Goal: Check status: Check status

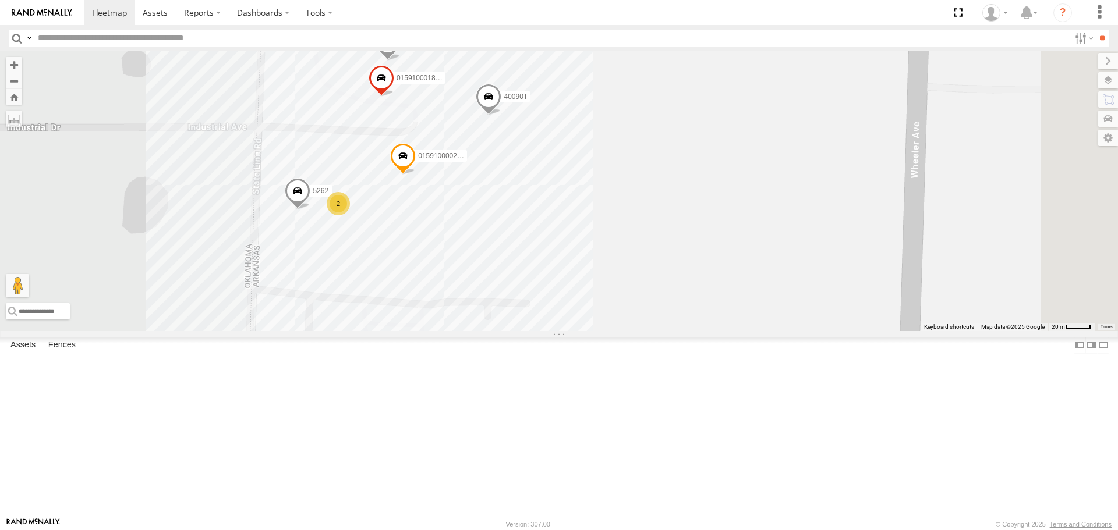
drag, startPoint x: 841, startPoint y: 273, endPoint x: 788, endPoint y: 241, distance: 61.6
click at [788, 241] on div "T1818 5216 40071T 40028T 40029T T3201 37128T 7766T 5417 T3205 5411 37148T 37142…" at bounding box center [559, 191] width 1118 height 280
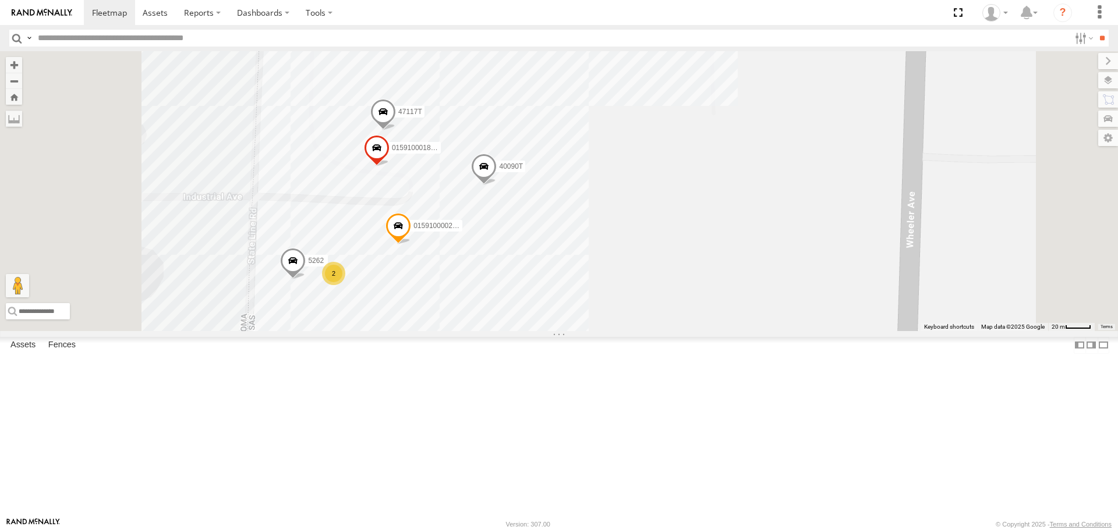
drag, startPoint x: 808, startPoint y: 241, endPoint x: 807, endPoint y: 286, distance: 44.9
click at [807, 286] on div "T1818 5216 40071T 40028T 40029T T3201 37128T 7766T 5417 T3205 5411 37148T 37142…" at bounding box center [559, 191] width 1118 height 280
drag, startPoint x: 1108, startPoint y: 83, endPoint x: 1097, endPoint y: 90, distance: 13.4
click at [1108, 83] on label at bounding box center [1108, 80] width 20 height 16
click at [0, 0] on span "Basemaps" at bounding box center [0, 0] width 0 height 0
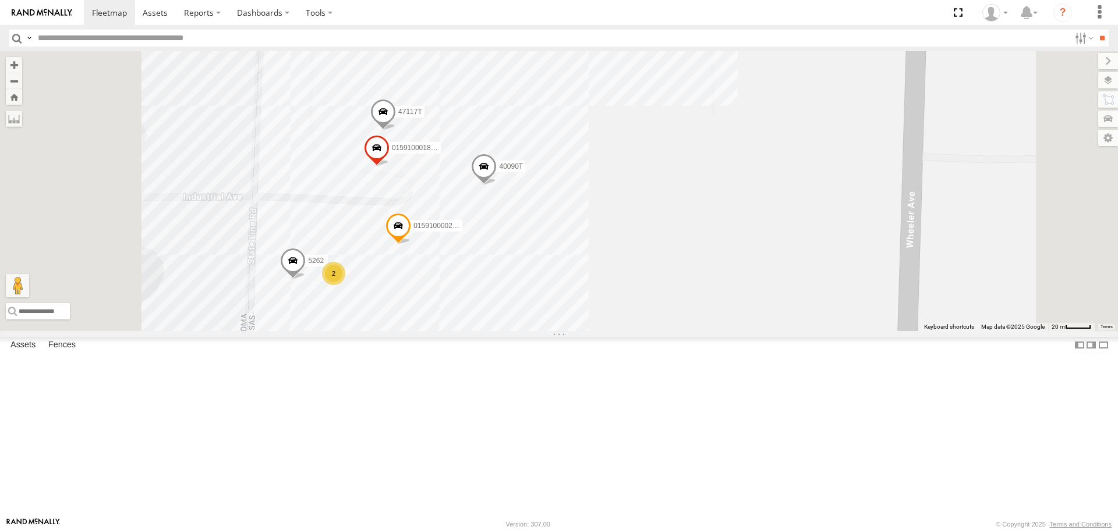
click at [0, 0] on span "Satellite + Roadmap" at bounding box center [0, 0] width 0 height 0
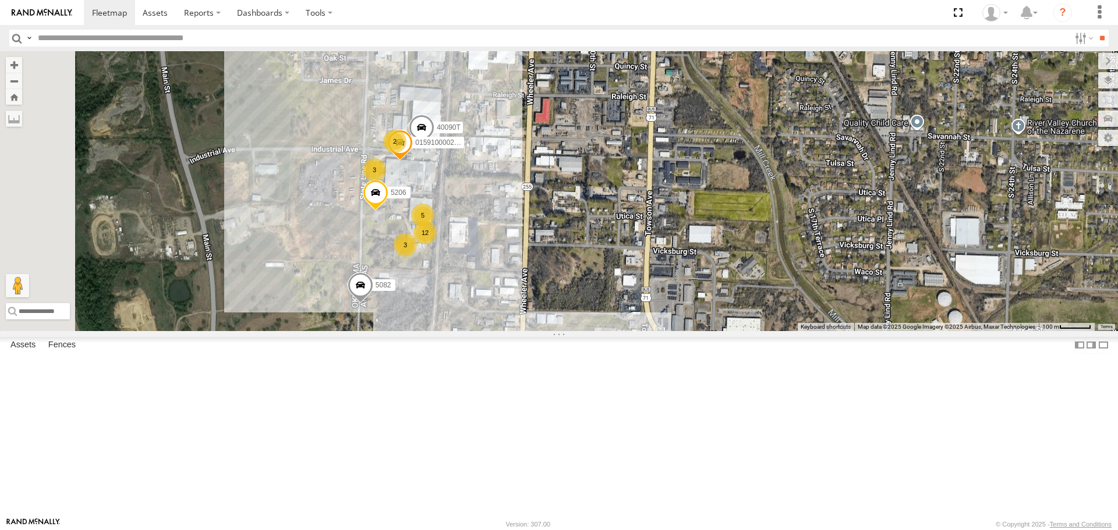
click at [0, 0] on span "Roadmap" at bounding box center [0, 0] width 0 height 0
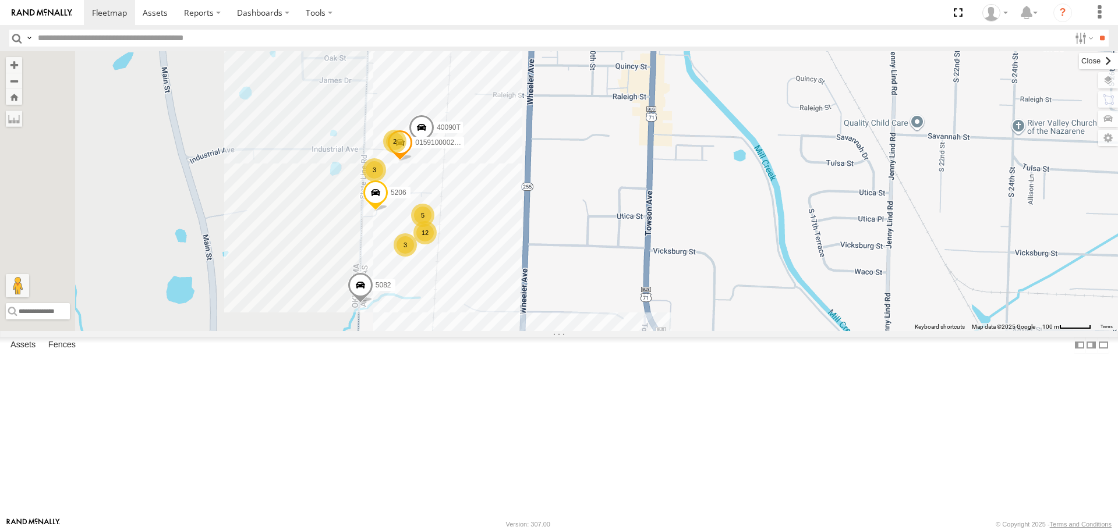
click at [1079, 65] on label at bounding box center [1098, 61] width 39 height 16
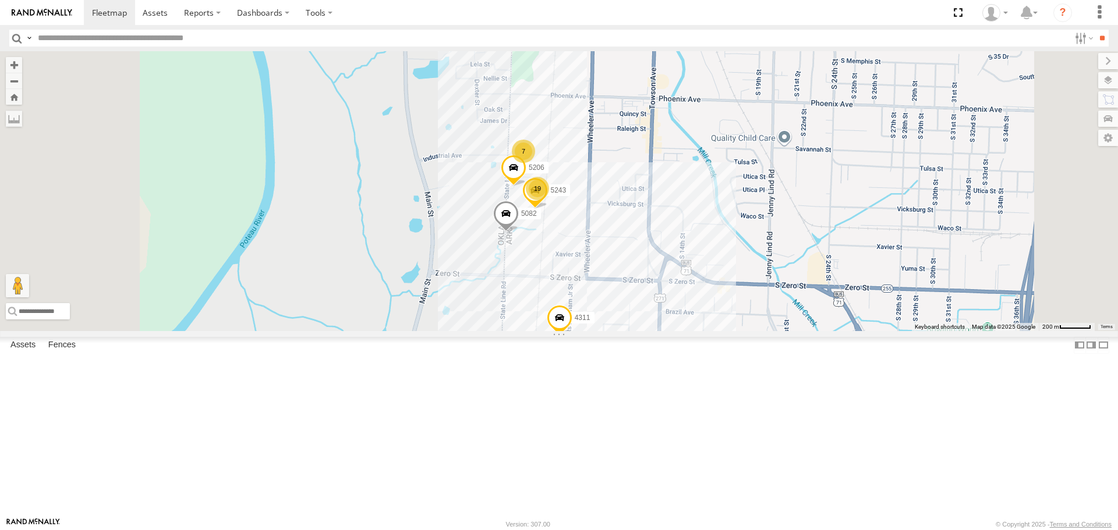
drag, startPoint x: 473, startPoint y: 295, endPoint x: 535, endPoint y: 239, distance: 82.8
click at [535, 239] on div "T1818 5216 40071T 40028T 40029T T3201 37128T 7766T 5417 T3205 5411 37148T 37142…" at bounding box center [559, 191] width 1118 height 280
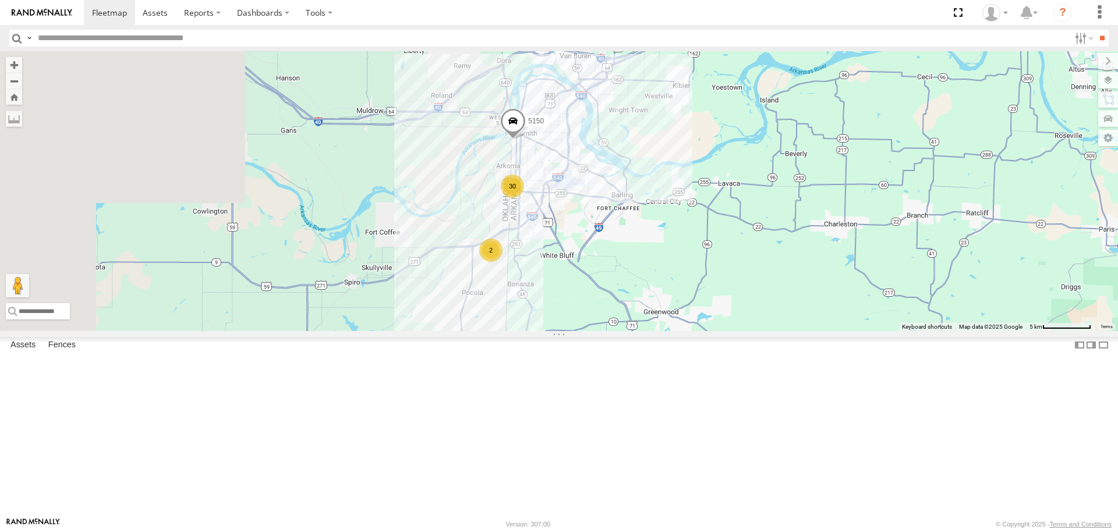
drag, startPoint x: 392, startPoint y: 291, endPoint x: 515, endPoint y: 278, distance: 123.5
click at [513, 278] on div "T1818 5216 40071T 40028T 40029T T3201 37128T 7766T 5417 T3205 5411 37148T 37142…" at bounding box center [559, 191] width 1118 height 280
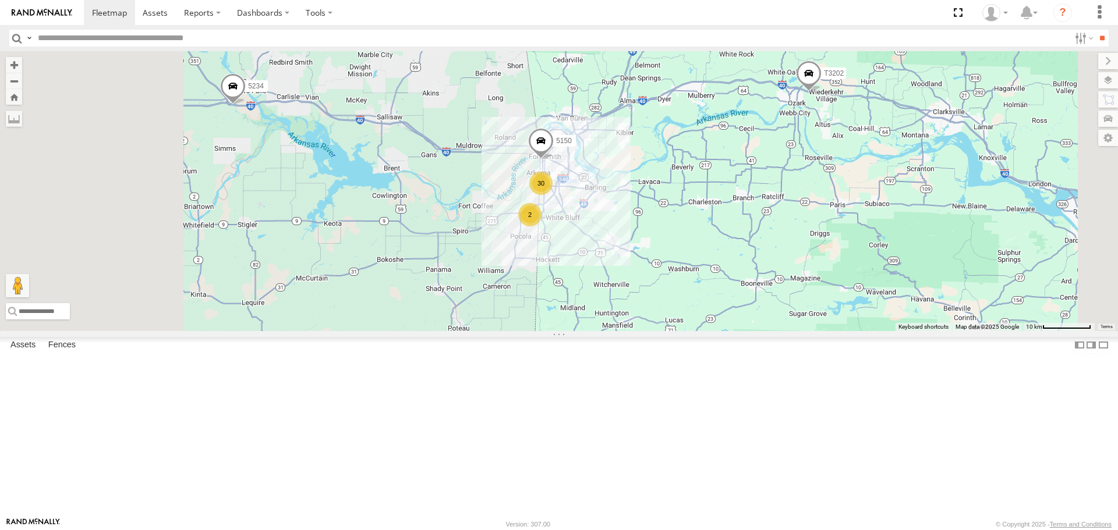
drag, startPoint x: 490, startPoint y: 343, endPoint x: 410, endPoint y: 345, distance: 79.8
click at [497, 331] on div "T1818 5216 40071T 40028T 40029T T3201 37128T 7766T 5417 T3205 5411 37148T 37142…" at bounding box center [559, 191] width 1118 height 280
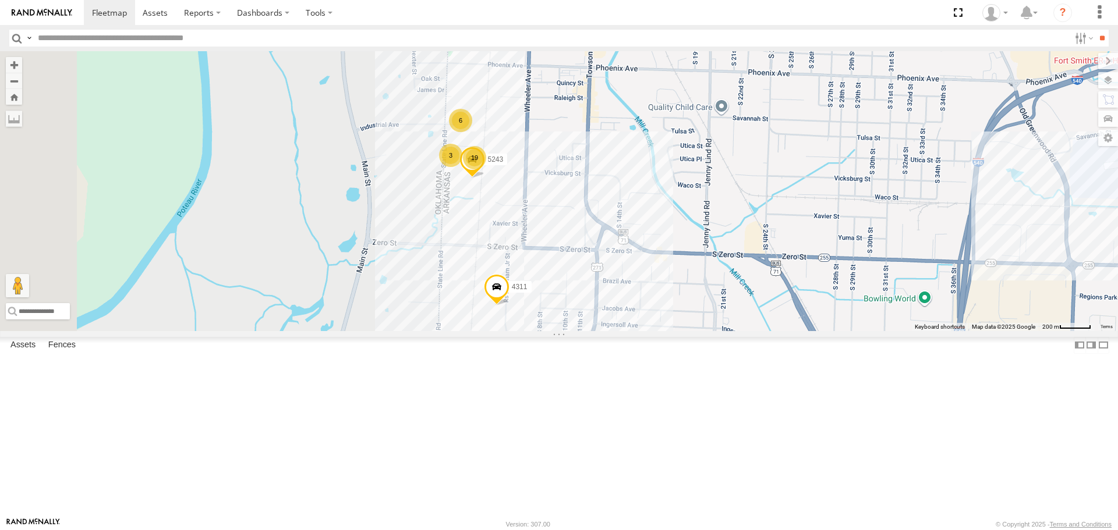
click at [590, 292] on div "T1818 5216 40071T 40028T 40029T T3201 37128T 7766T 5417 T3205 5411 37148T 37142…" at bounding box center [559, 191] width 1118 height 280
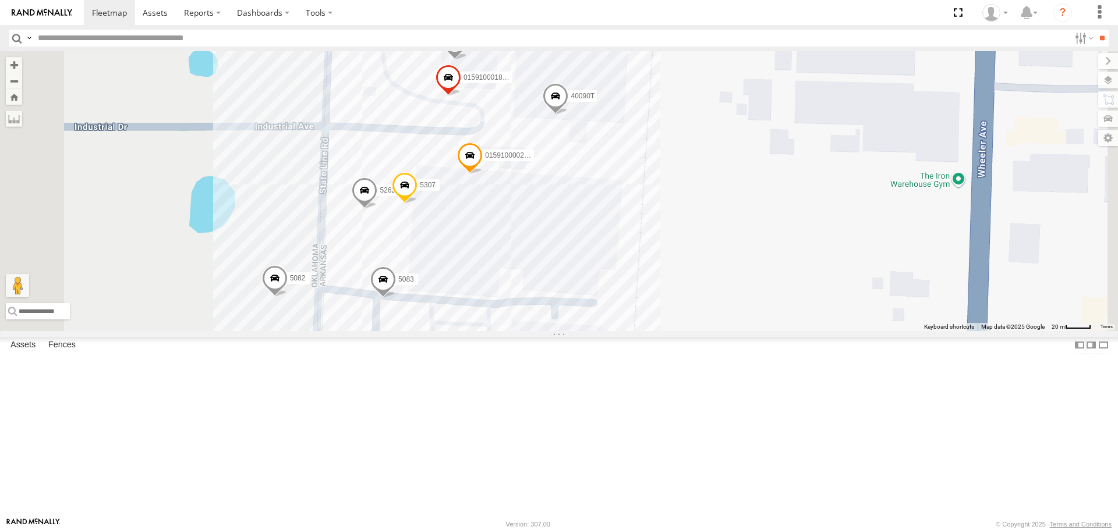
drag, startPoint x: 843, startPoint y: 261, endPoint x: 840, endPoint y: 298, distance: 36.2
click at [840, 298] on div "T1818 5216 40071T 40028T 40029T T3201 37128T 7766T 5417 T3205 5411 37148T 37142…" at bounding box center [559, 191] width 1118 height 280
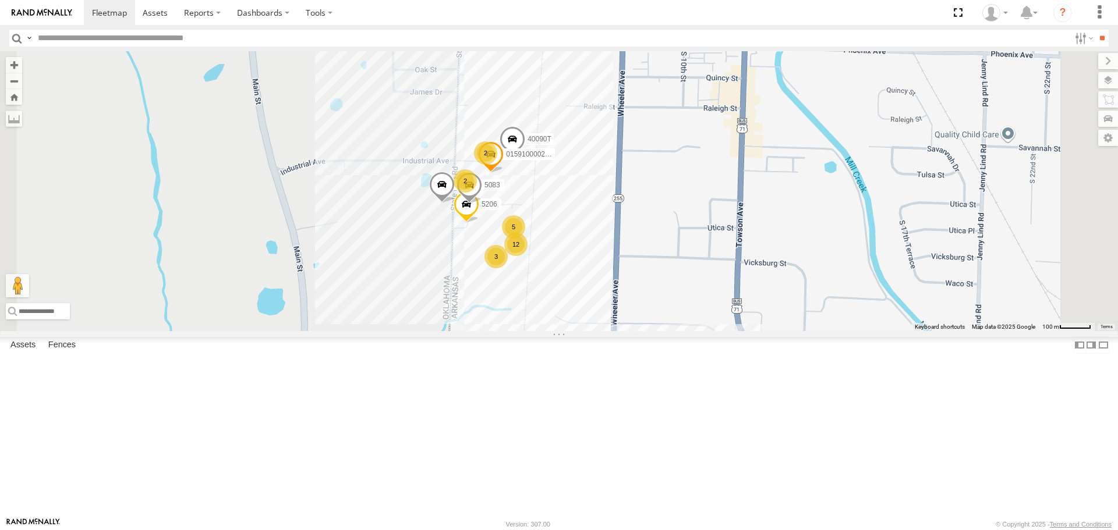
drag, startPoint x: 507, startPoint y: 334, endPoint x: 512, endPoint y: 300, distance: 34.3
click at [512, 301] on div "T1818 5216 40071T 40028T 40029T T3201 37128T 7766T 5417 T3205 5411 37148T 37142…" at bounding box center [559, 191] width 1118 height 280
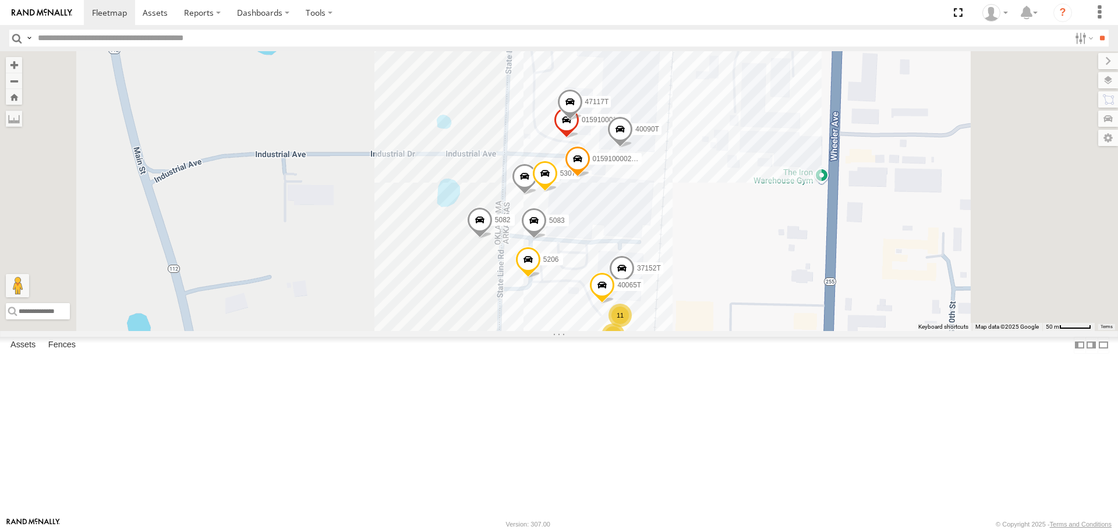
drag, startPoint x: 511, startPoint y: 376, endPoint x: 479, endPoint y: 287, distance: 94.1
click at [479, 287] on div "4311 5243 37152T 015910001881005 5206 40090T 5262 5307 40065T 5082 5083 47117T …" at bounding box center [559, 191] width 1118 height 280
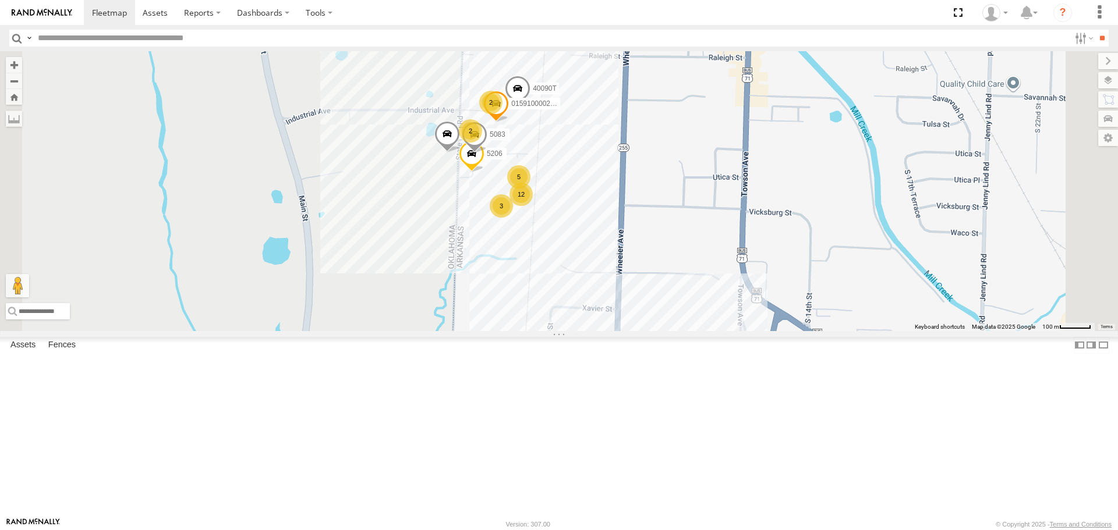
drag, startPoint x: 500, startPoint y: 311, endPoint x: 527, endPoint y: 310, distance: 27.4
click at [527, 310] on div "4311 5206 40090T 5082 5083 015910000267768 5 2 12 2 3" at bounding box center [559, 191] width 1118 height 280
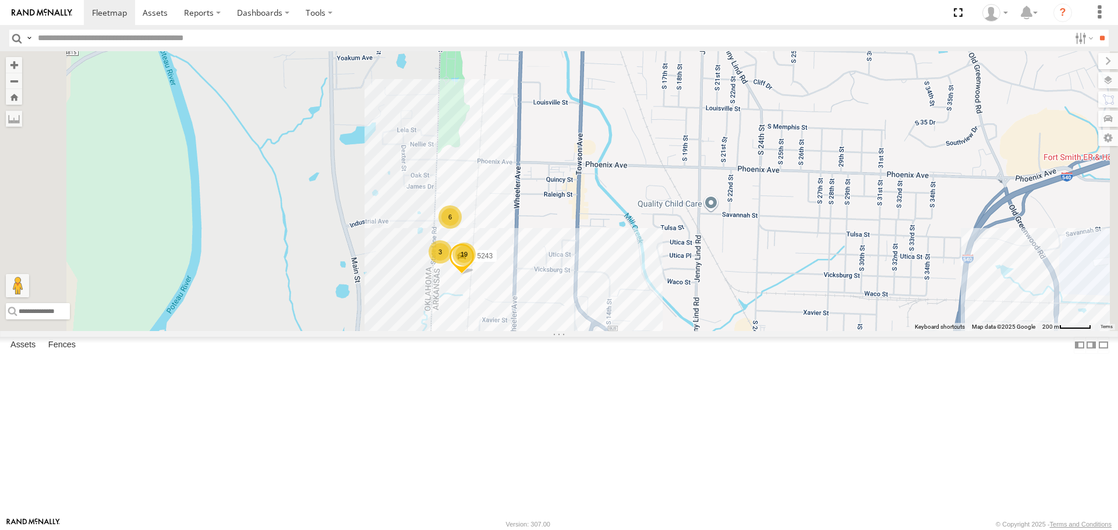
drag, startPoint x: 395, startPoint y: 249, endPoint x: 404, endPoint y: 305, distance: 56.6
click at [404, 305] on div "4311 19 6 3 5243" at bounding box center [559, 191] width 1118 height 280
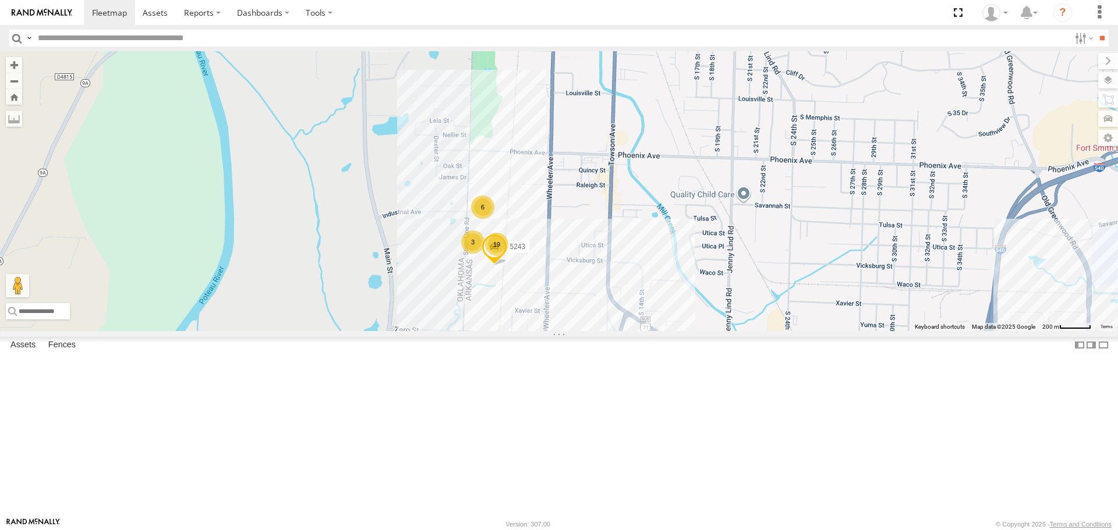
drag, startPoint x: 475, startPoint y: 327, endPoint x: 418, endPoint y: 300, distance: 63.6
click at [418, 301] on div "4311 19 6 3 5243" at bounding box center [559, 191] width 1118 height 280
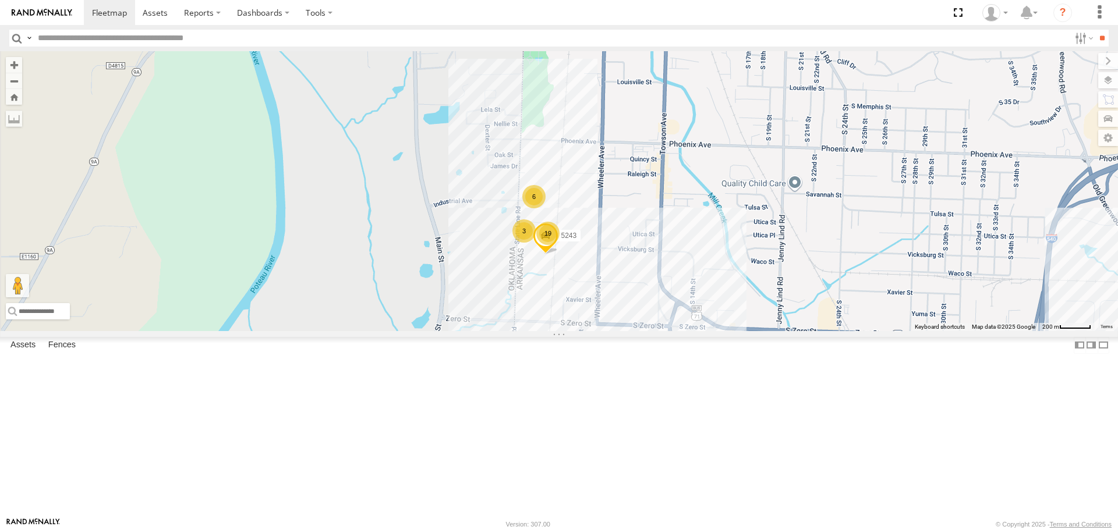
drag, startPoint x: 436, startPoint y: 320, endPoint x: 471, endPoint y: 321, distance: 35.0
click at [471, 321] on div "4311 19 6 3 5243" at bounding box center [559, 191] width 1118 height 280
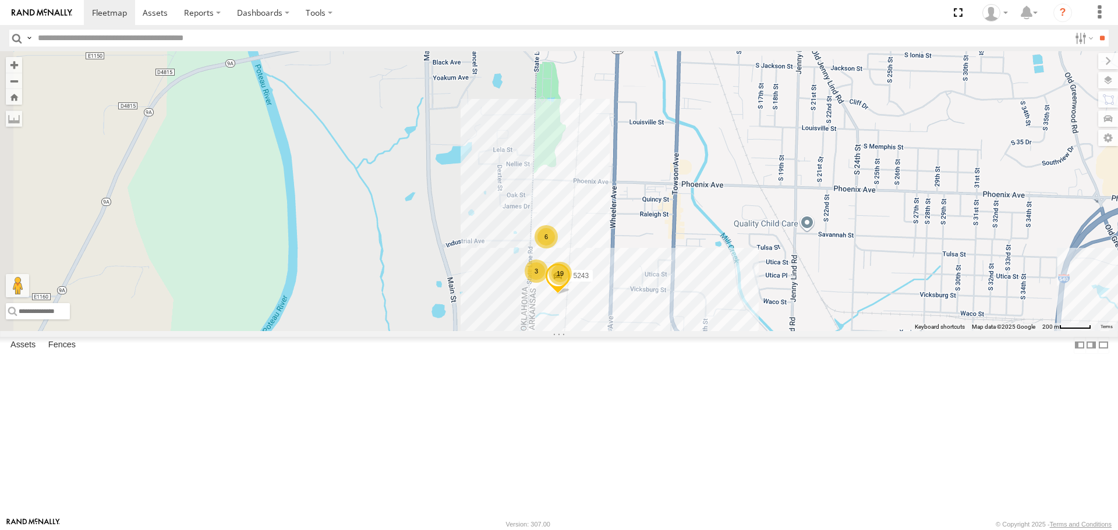
drag, startPoint x: 472, startPoint y: 296, endPoint x: 474, endPoint y: 338, distance: 42.0
click at [473, 331] on div "4311 19 6 3 5243" at bounding box center [559, 191] width 1118 height 280
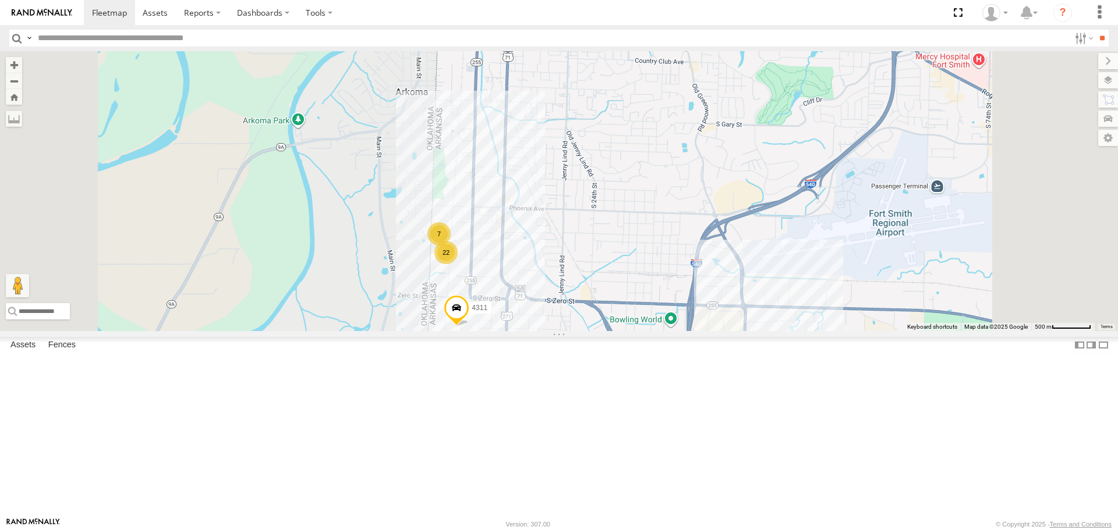
drag, startPoint x: 460, startPoint y: 359, endPoint x: 488, endPoint y: 295, distance: 69.4
click at [488, 295] on div "4311 22 7" at bounding box center [559, 191] width 1118 height 280
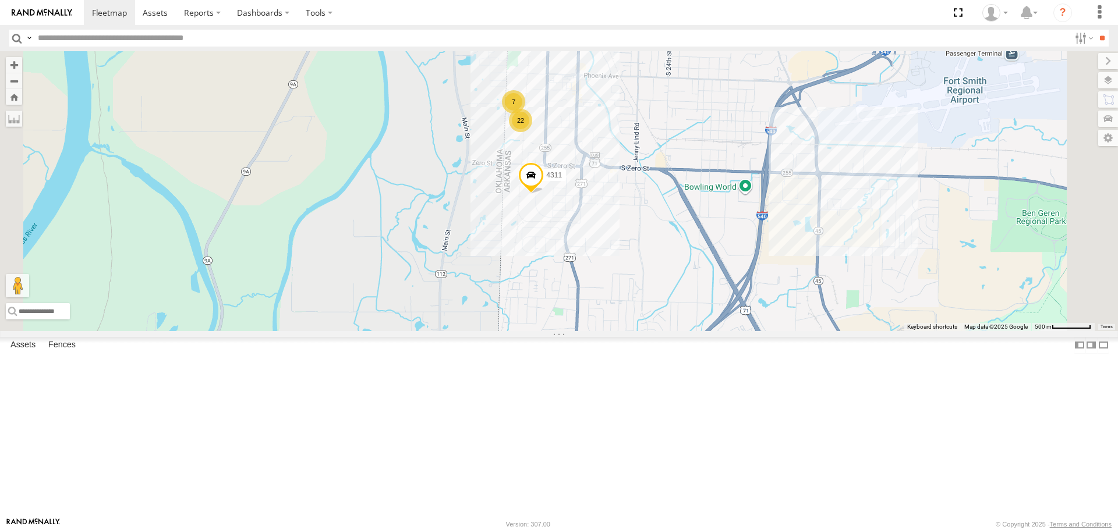
drag, startPoint x: 457, startPoint y: 330, endPoint x: 485, endPoint y: 316, distance: 31.5
click at [485, 316] on div "4311 22 7" at bounding box center [559, 191] width 1118 height 280
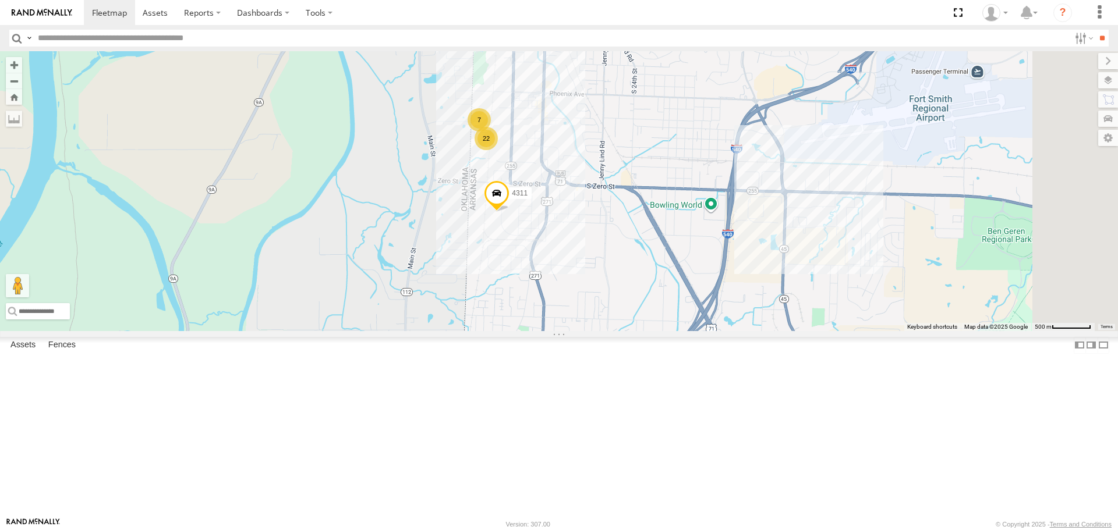
drag, startPoint x: 570, startPoint y: 231, endPoint x: 532, endPoint y: 249, distance: 41.7
click at [533, 249] on div "4311 22 7" at bounding box center [559, 191] width 1118 height 280
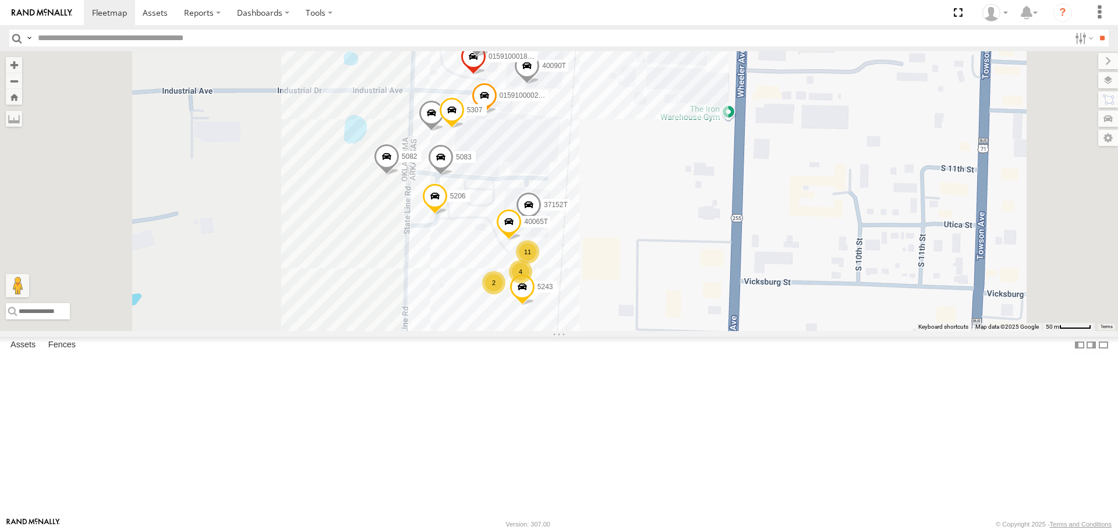
drag, startPoint x: 766, startPoint y: 289, endPoint x: 770, endPoint y: 246, distance: 43.9
click at [770, 246] on div "4311 5206 40090T 5082 5083 015910000267768 37152T 015910001881005 5262 5307 400…" at bounding box center [559, 191] width 1118 height 280
